Goal: Task Accomplishment & Management: Manage account settings

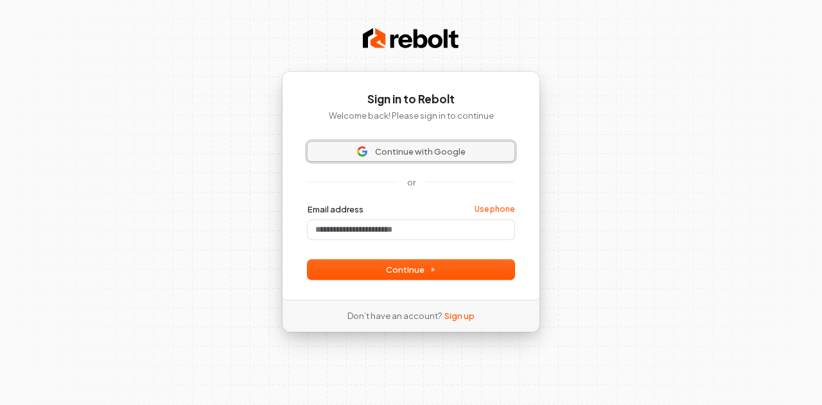
click at [430, 159] on button "Continue with Google" at bounding box center [411, 151] width 207 height 19
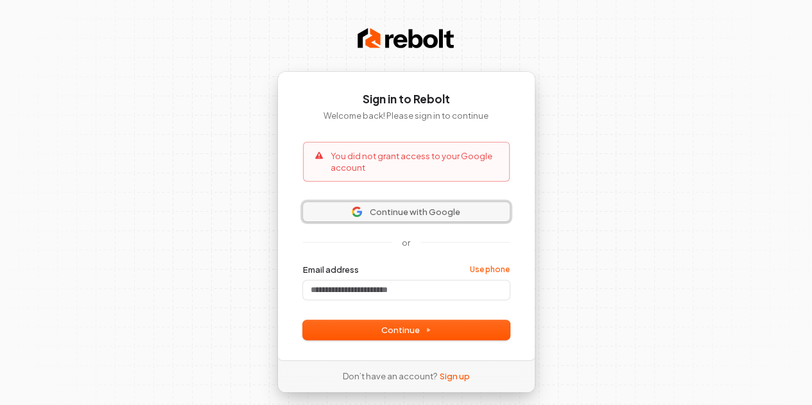
click at [443, 221] on button "Continue with Google" at bounding box center [406, 211] width 207 height 19
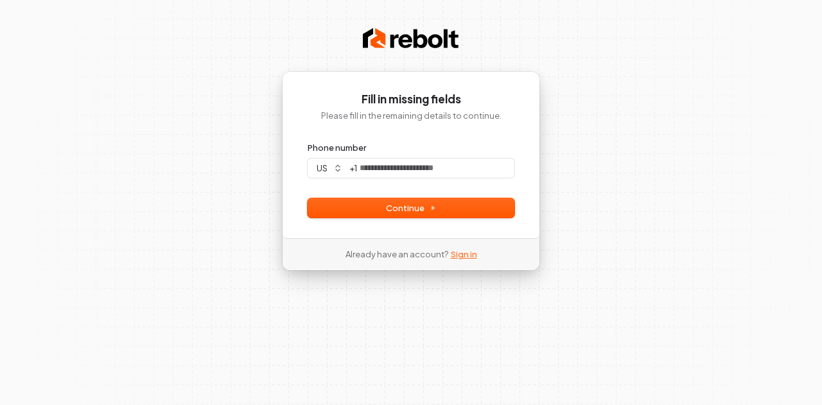
click at [471, 258] on link "Sign in" at bounding box center [464, 255] width 26 height 12
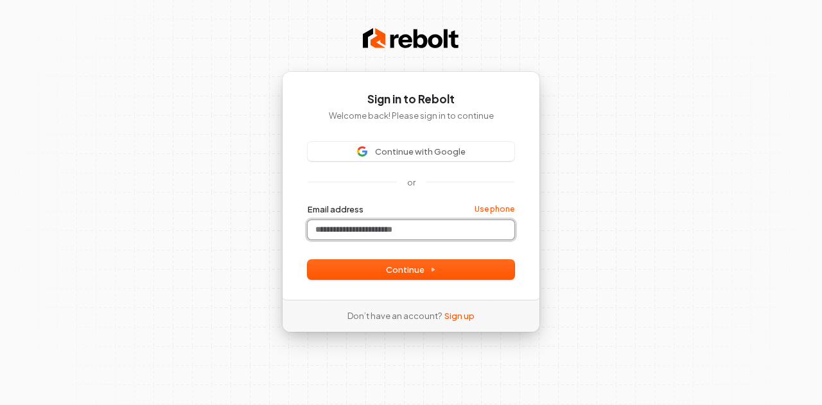
click at [410, 233] on input "Email address" at bounding box center [411, 229] width 207 height 19
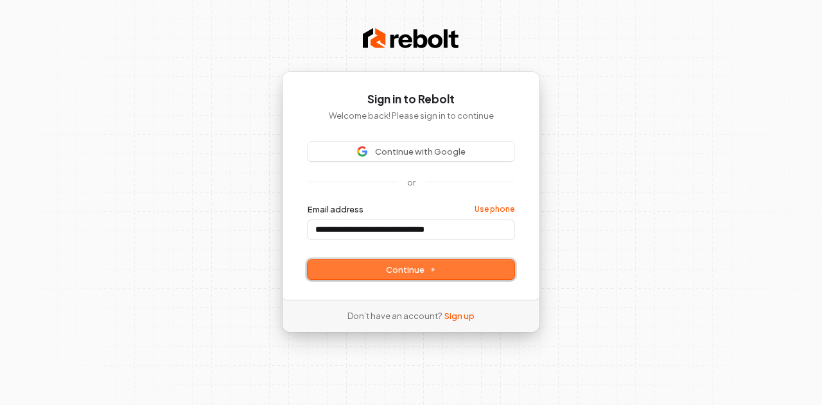
click at [444, 279] on button "Continue" at bounding box center [411, 269] width 207 height 19
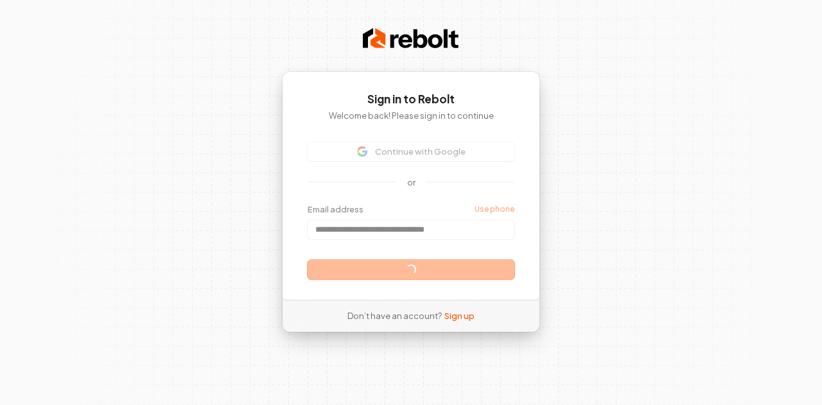
type input "**********"
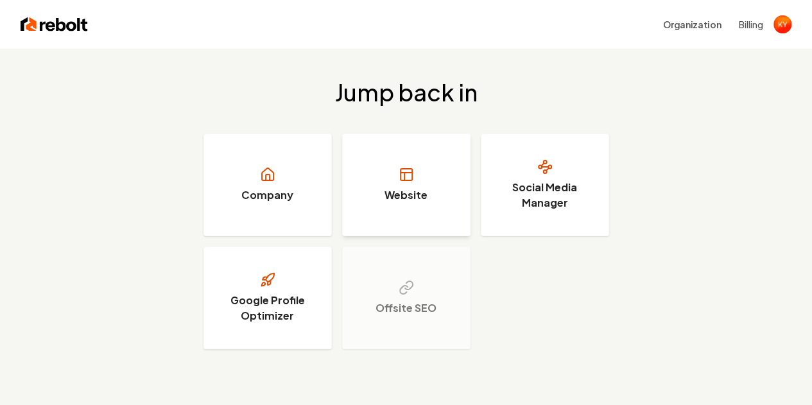
click at [382, 186] on link "Website" at bounding box center [406, 185] width 128 height 103
click at [388, 177] on link "Website" at bounding box center [406, 185] width 128 height 103
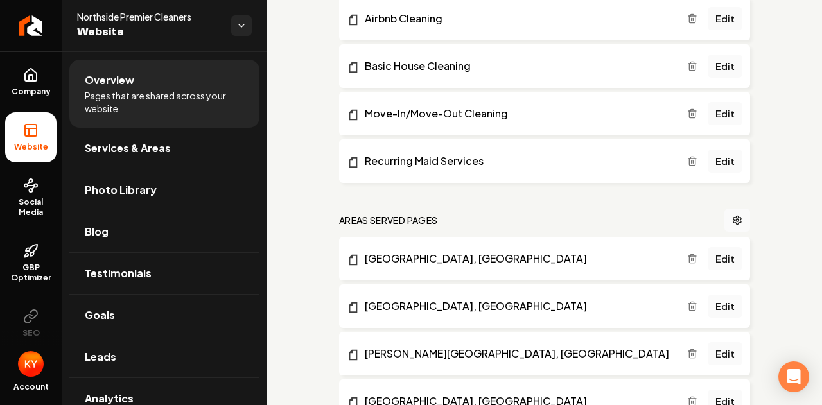
scroll to position [740, 0]
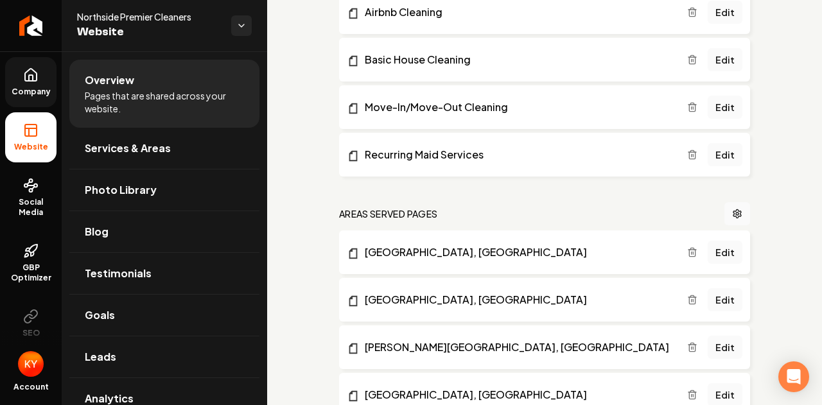
click at [36, 78] on icon at bounding box center [31, 75] width 12 height 12
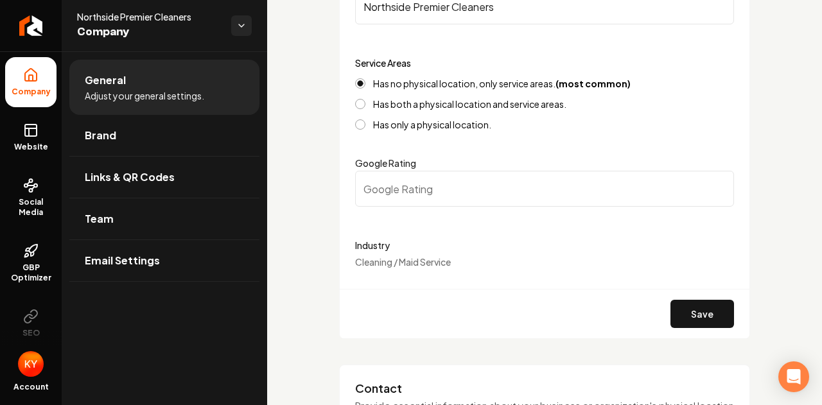
scroll to position [222, 0]
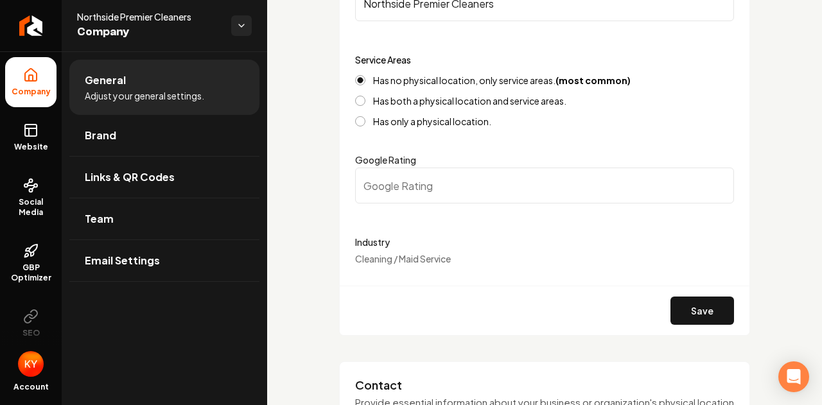
click at [425, 180] on input "Google Rating" at bounding box center [544, 186] width 379 height 36
click at [707, 184] on input "0.1" at bounding box center [544, 186] width 379 height 36
click at [711, 188] on input "0" at bounding box center [544, 186] width 379 height 36
click at [715, 181] on input "0.1" at bounding box center [544, 186] width 379 height 36
click at [712, 179] on input "0.2" at bounding box center [544, 186] width 379 height 36
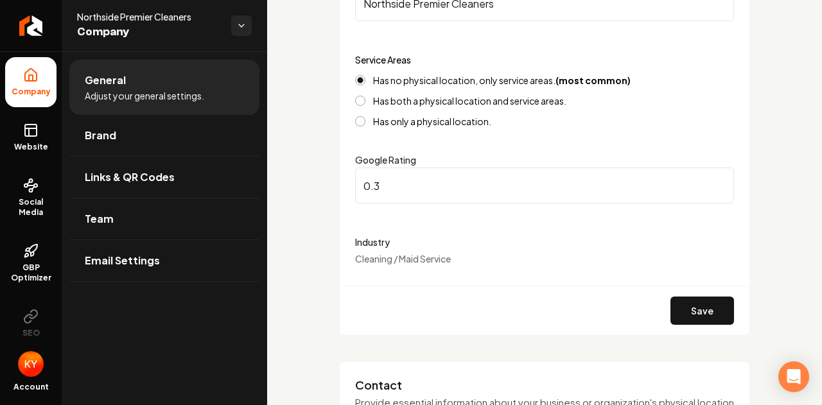
click at [715, 179] on input "0.3" at bounding box center [544, 186] width 379 height 36
click at [712, 179] on input "0.4" at bounding box center [544, 186] width 379 height 36
type input "0"
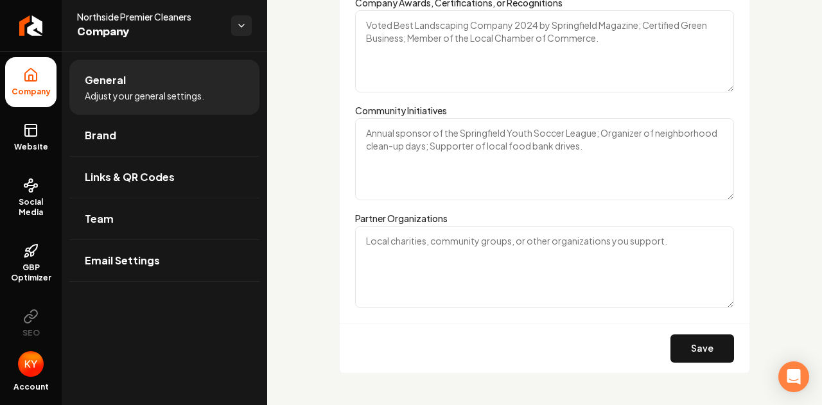
scroll to position [1942, 0]
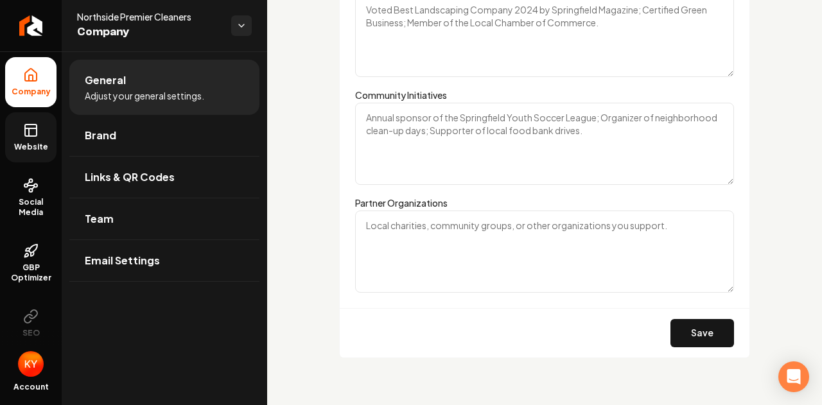
click at [44, 133] on link "Website" at bounding box center [30, 137] width 51 height 50
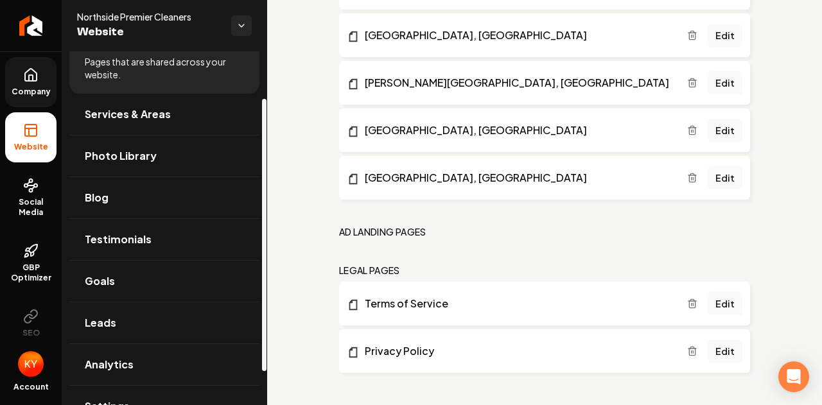
scroll to position [103, 0]
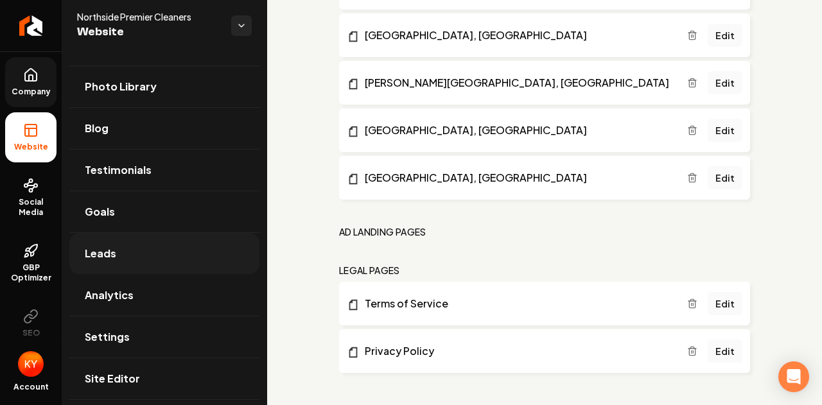
click at [161, 266] on link "Leads" at bounding box center [164, 253] width 190 height 41
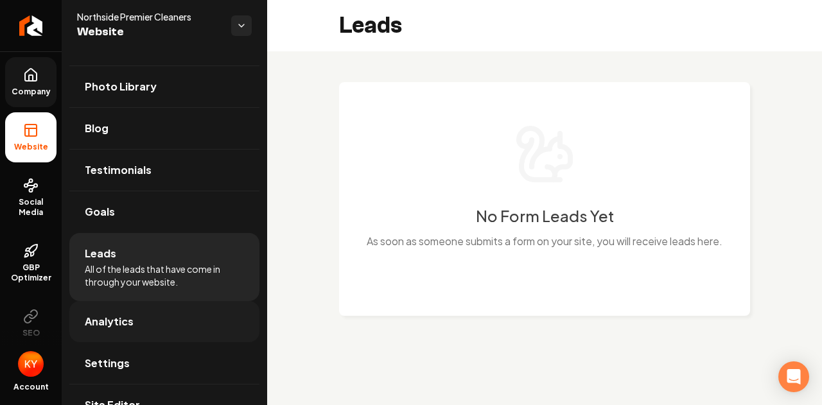
click at [191, 313] on link "Analytics" at bounding box center [164, 321] width 190 height 41
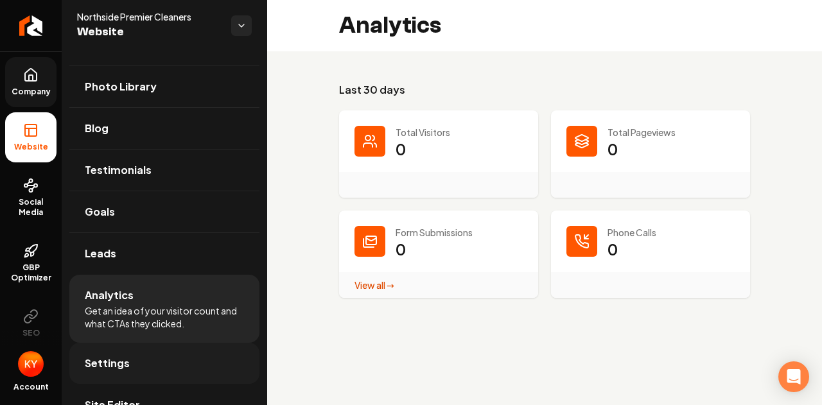
click at [162, 370] on link "Settings" at bounding box center [164, 363] width 190 height 41
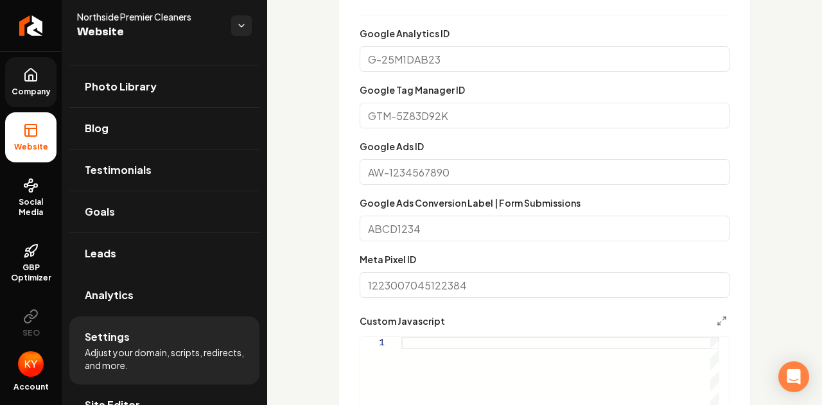
scroll to position [103, 0]
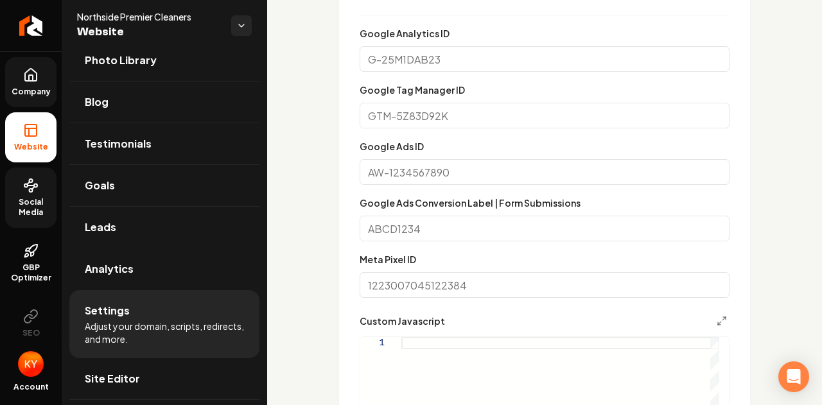
click at [35, 197] on span "Social Media" at bounding box center [30, 207] width 51 height 21
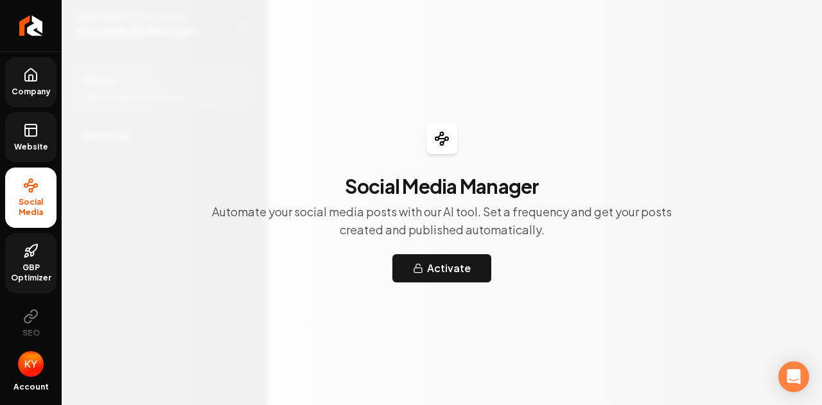
click at [34, 274] on span "GBP Optimizer" at bounding box center [30, 273] width 51 height 21
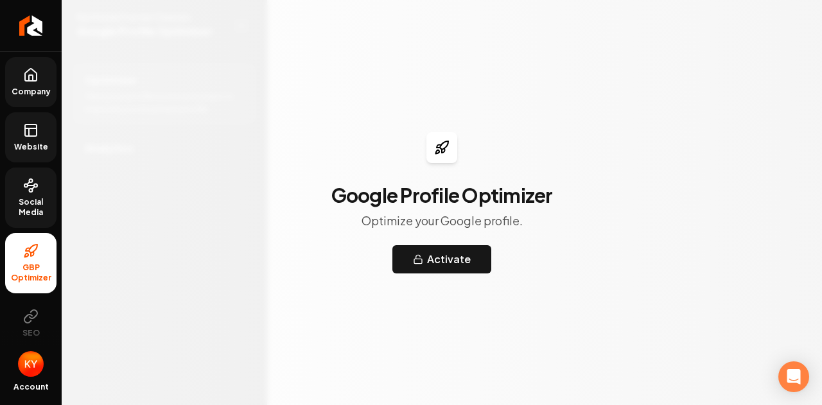
click at [33, 91] on span "Company" at bounding box center [30, 92] width 49 height 10
